Goal: Task Accomplishment & Management: Use online tool/utility

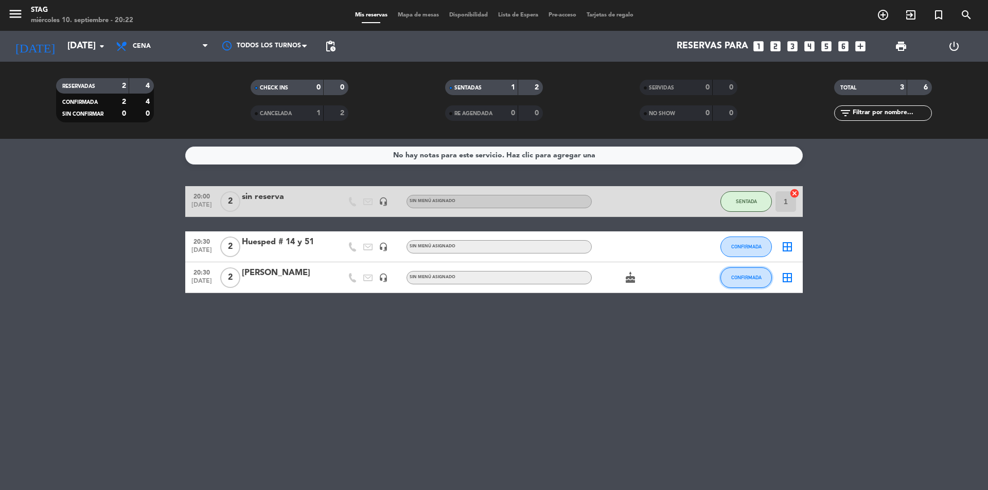
click at [742, 279] on span "CONFIRMADA" at bounding box center [746, 278] width 30 height 6
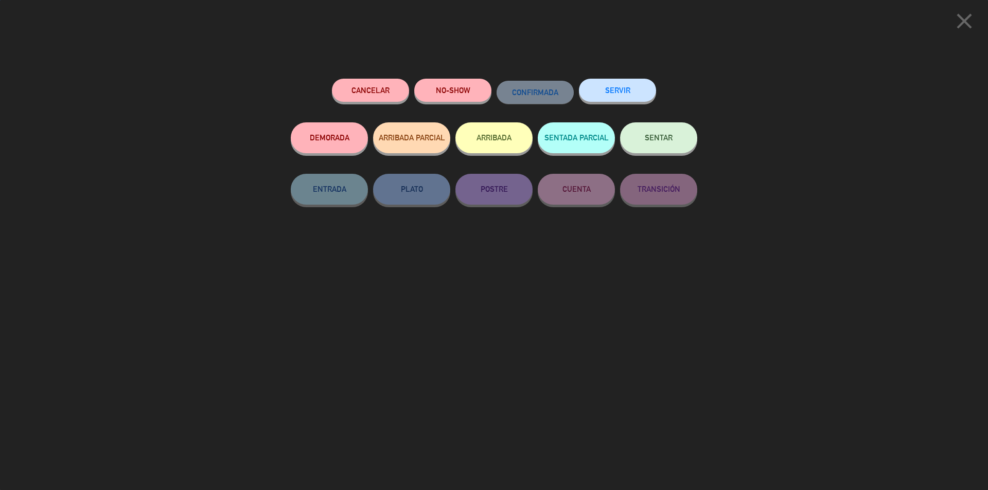
click at [660, 142] on span "SENTAR" at bounding box center [659, 137] width 28 height 9
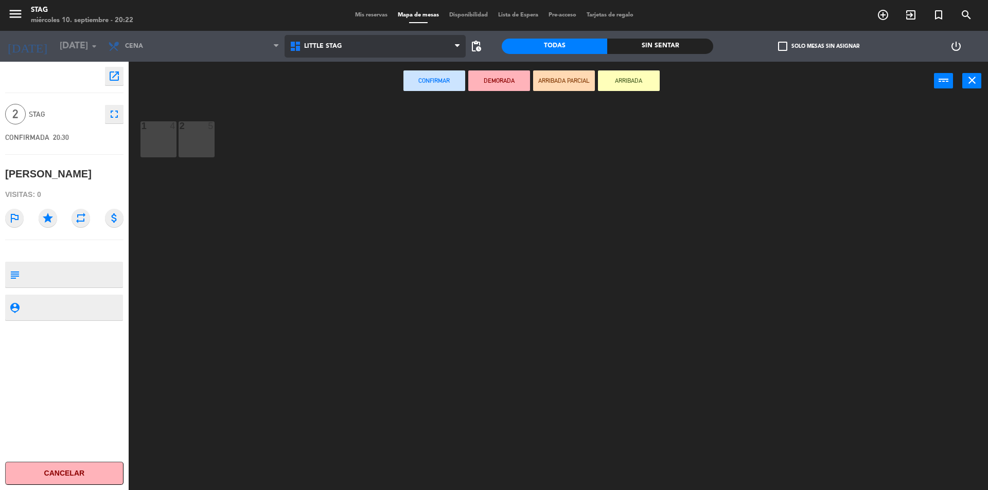
click at [295, 41] on icon at bounding box center [296, 46] width 15 height 12
click at [315, 89] on ng-component "menu STAG [DATE] 10. septiembre - 20:22 Mis reservas Mapa de mesas Disponibilid…" at bounding box center [494, 246] width 988 height 493
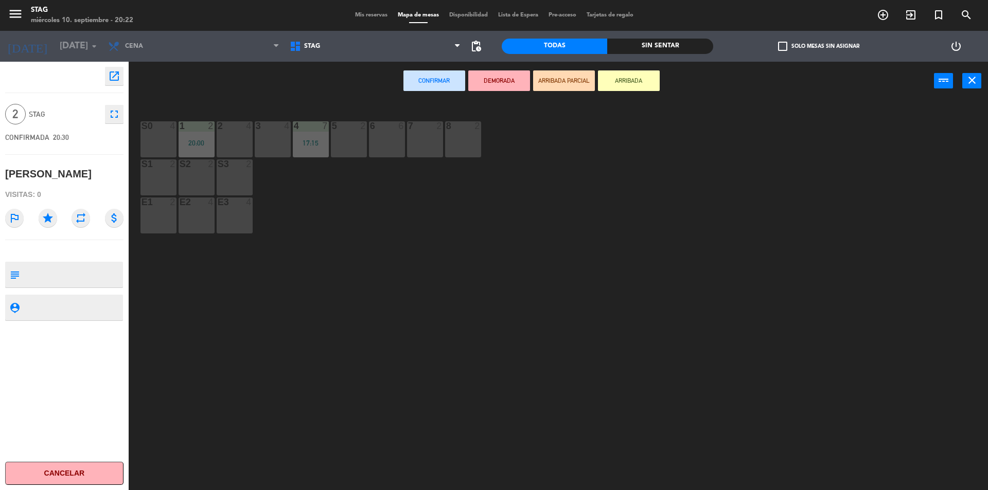
click at [230, 140] on div "2 4" at bounding box center [235, 139] width 36 height 36
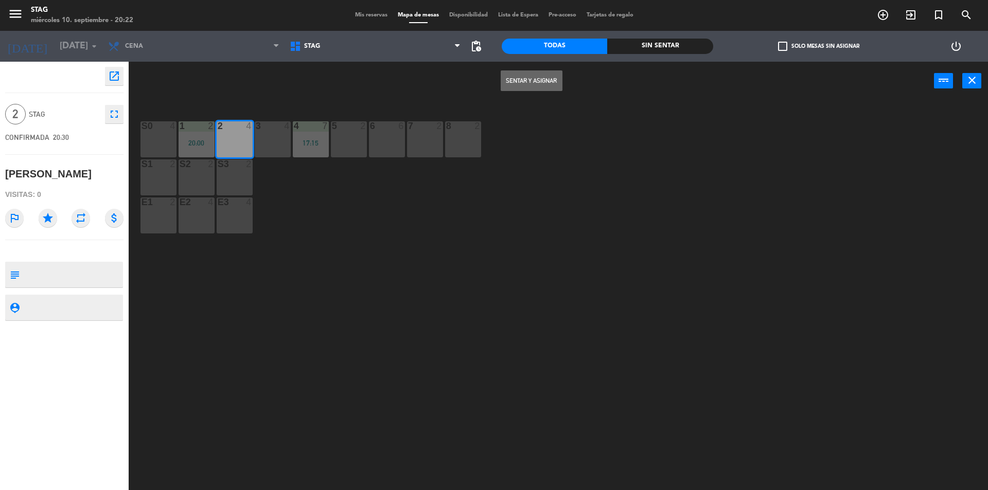
click at [498, 329] on div "S0 4 1 2 20:00 2 4 3 4 4 7 17:15 5 2 6 6 7 2 8 2 S1 2 S2 2 S3 2 E1 2 E2 4 E3 4" at bounding box center [563, 298] width 850 height 390
click at [525, 86] on button "Sentar y Asignar" at bounding box center [532, 81] width 62 height 21
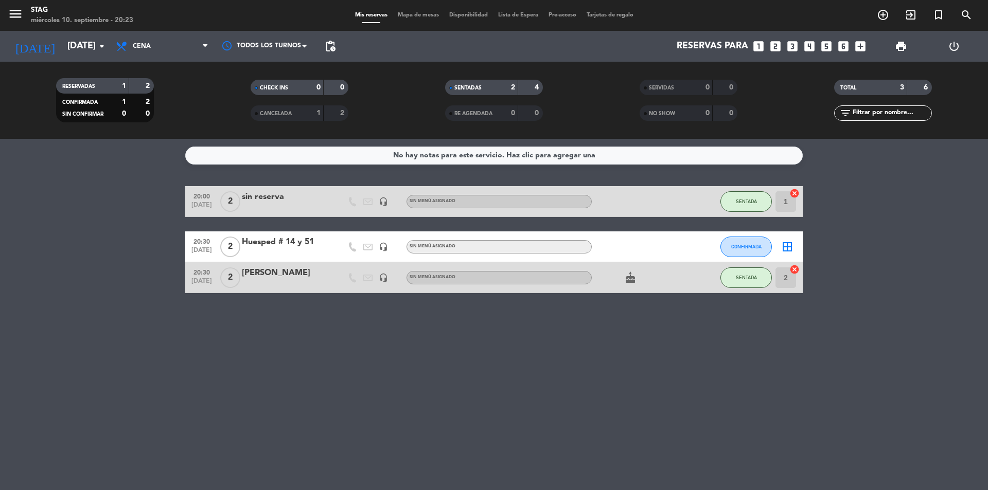
click at [375, 343] on div "No hay notas para este servicio. Haz clic para agregar una 20:00 [DATE] 2 sin r…" at bounding box center [494, 314] width 988 height 351
click at [509, 349] on div "No hay notas para este servicio. Haz clic para agregar una 20:00 [DATE] 2 sin r…" at bounding box center [494, 314] width 988 height 351
click at [421, 358] on div "No hay notas para este servicio. Haz clic para agregar una 20:00 [DATE] 2 sin r…" at bounding box center [494, 314] width 988 height 351
click at [331, 372] on div "No hay notas para este servicio. Haz clic para agregar una 20:00 [DATE] 2 sin r…" at bounding box center [494, 314] width 988 height 351
